Goal: Task Accomplishment & Management: Manage account settings

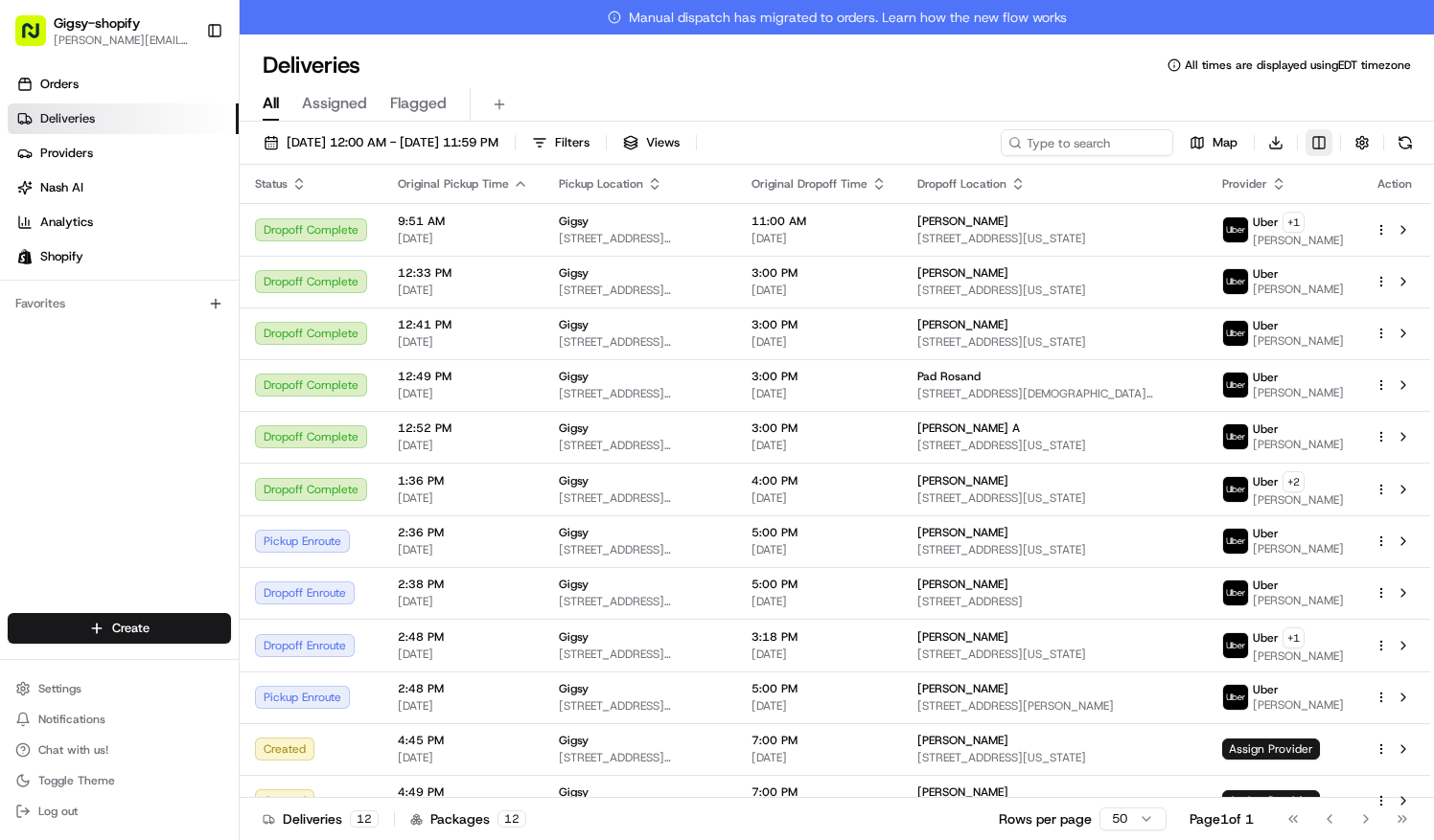
click at [1313, 139] on html "Gigsy-shopify [PERSON_NAME][EMAIL_ADDRESS][DOMAIN_NAME] Toggle Sidebar Orders D…" at bounding box center [717, 420] width 1434 height 840
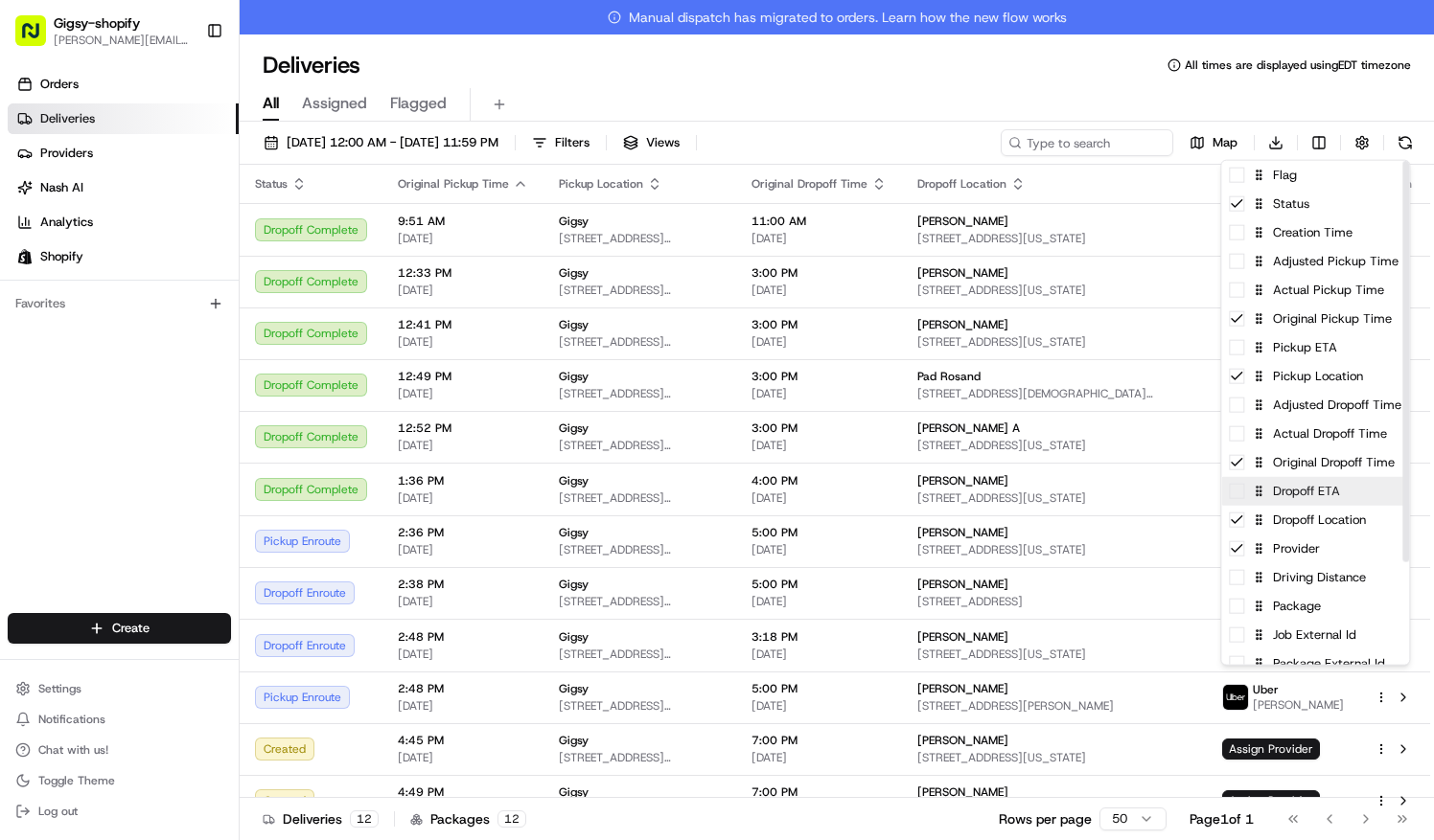
click at [1334, 486] on div "Dropoff ETA" at bounding box center [1314, 492] width 188 height 29
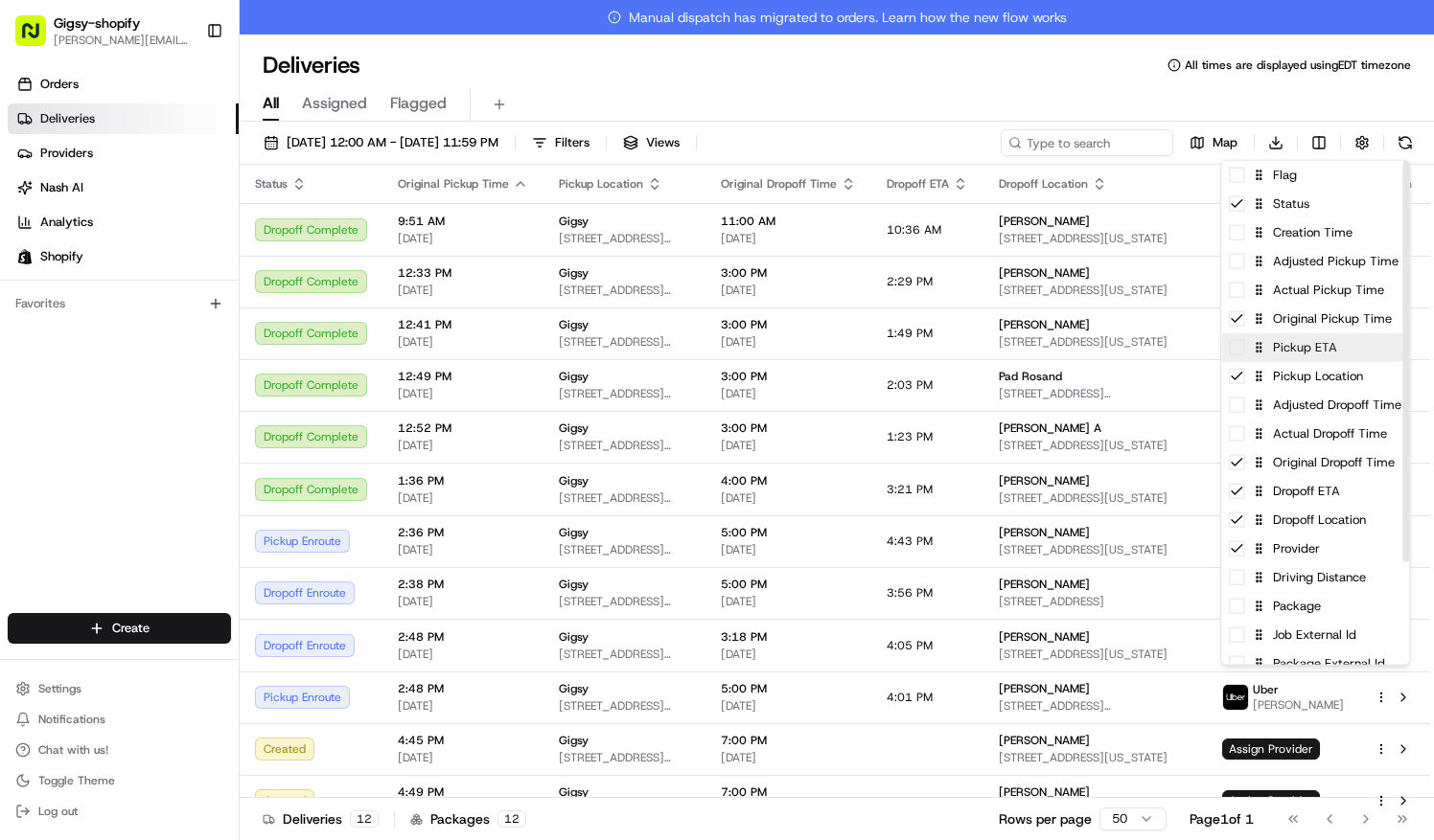
click at [1334, 348] on div "Pickup ETA" at bounding box center [1314, 348] width 188 height 29
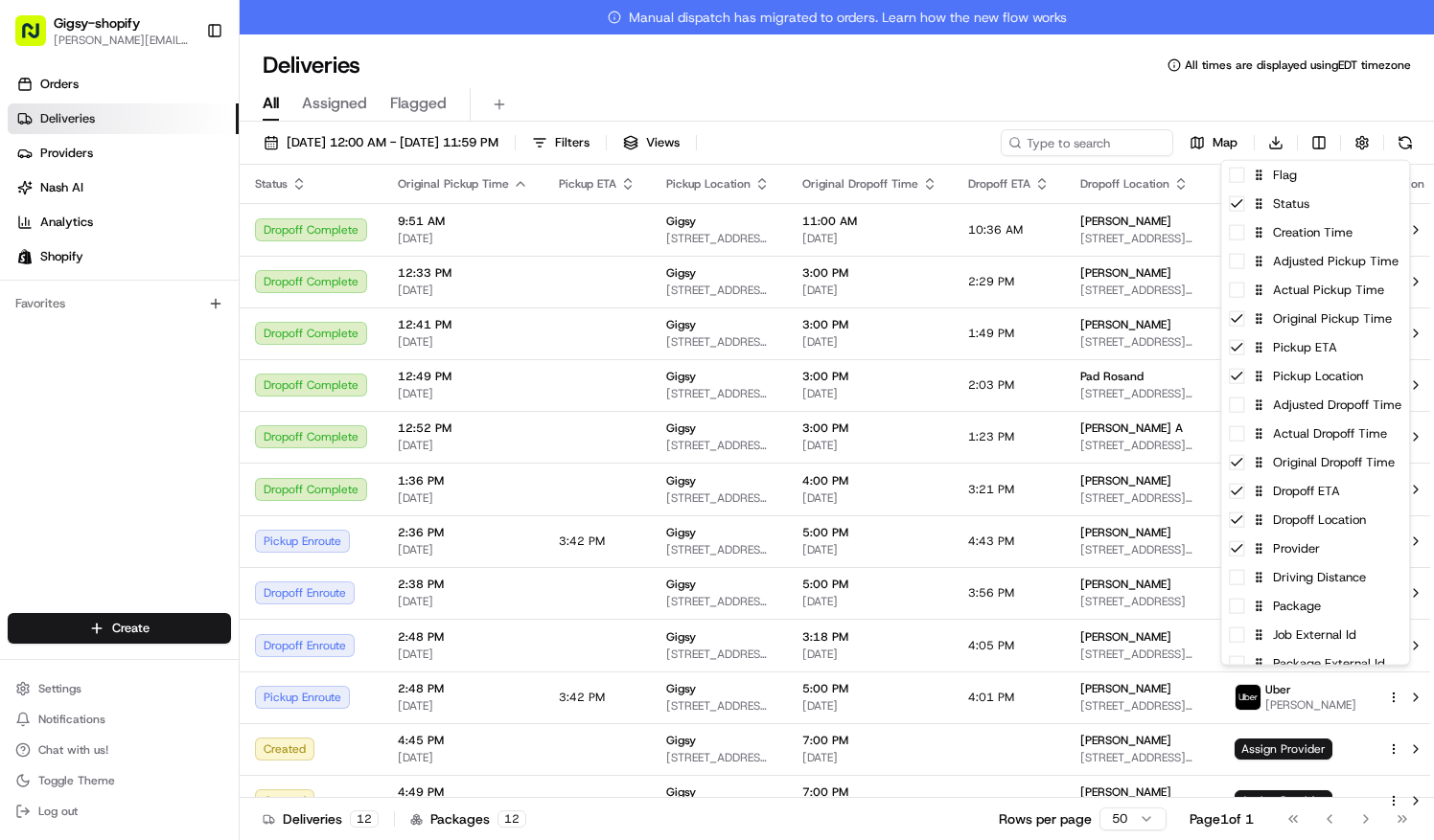
click at [1041, 77] on html "Gigsy-shopify [PERSON_NAME][EMAIL_ADDRESS][DOMAIN_NAME] Toggle Sidebar Orders D…" at bounding box center [717, 420] width 1434 height 840
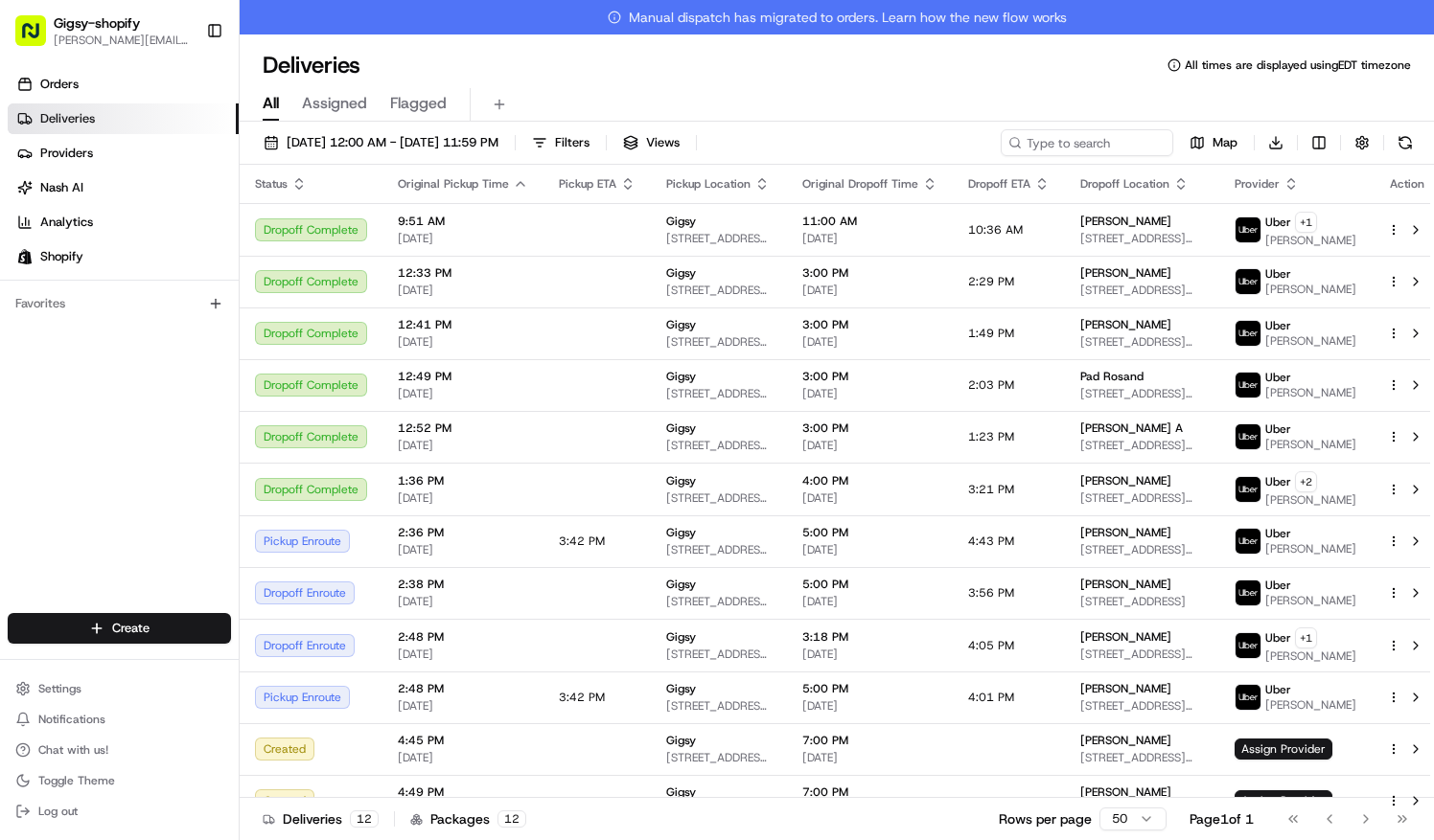
click at [300, 186] on icon "button" at bounding box center [299, 187] width 7 height 3
click at [299, 186] on icon "button" at bounding box center [299, 184] width 16 height 16
